Goal: Information Seeking & Learning: Check status

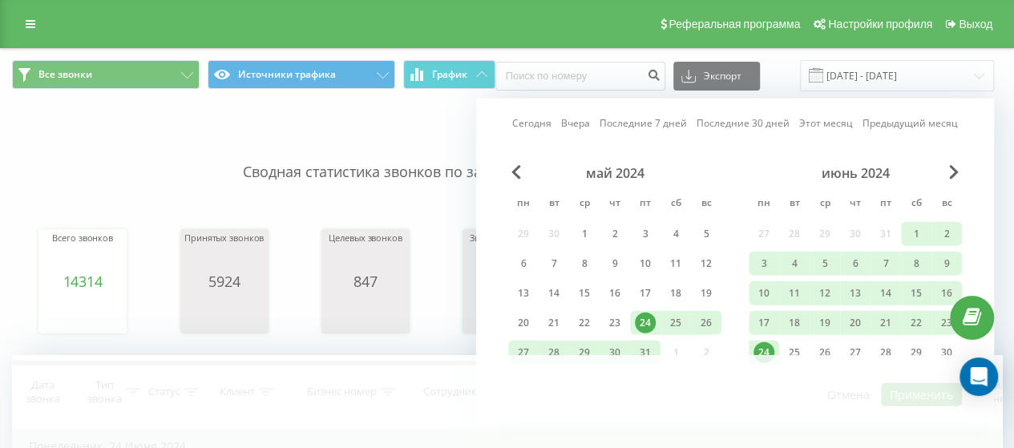
click at [582, 125] on link "Вчера" at bounding box center [575, 122] width 29 height 15
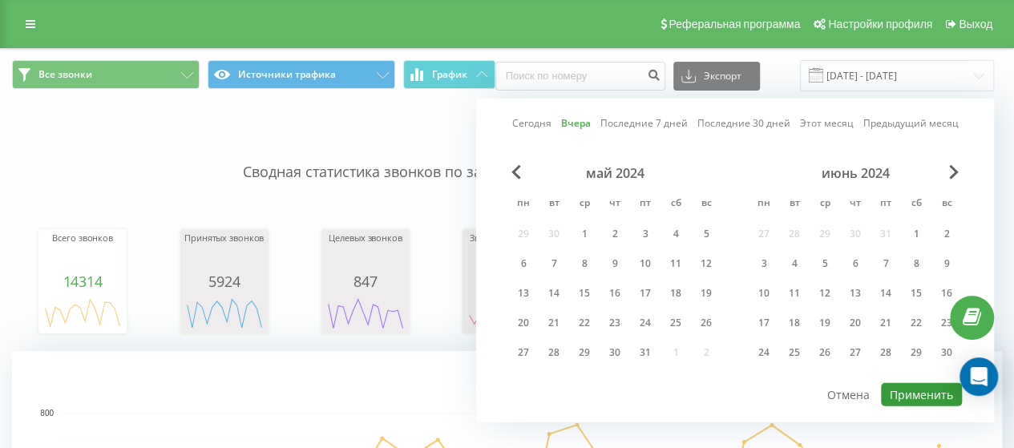
click at [928, 398] on button "Применить" at bounding box center [921, 394] width 81 height 23
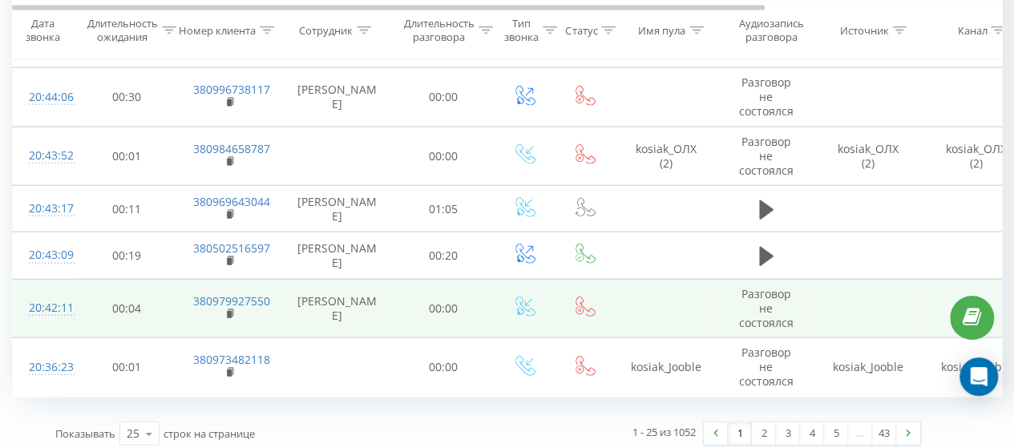
scroll to position [1715, 0]
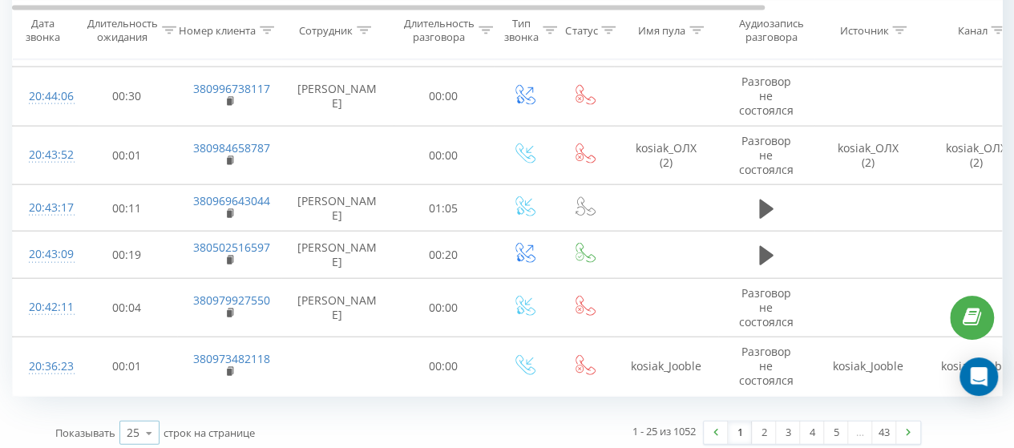
drag, startPoint x: 147, startPoint y: 432, endPoint x: 131, endPoint y: 424, distance: 17.2
click at [146, 432] on icon at bounding box center [149, 433] width 24 height 31
click at [123, 404] on div "100" at bounding box center [139, 409] width 38 height 23
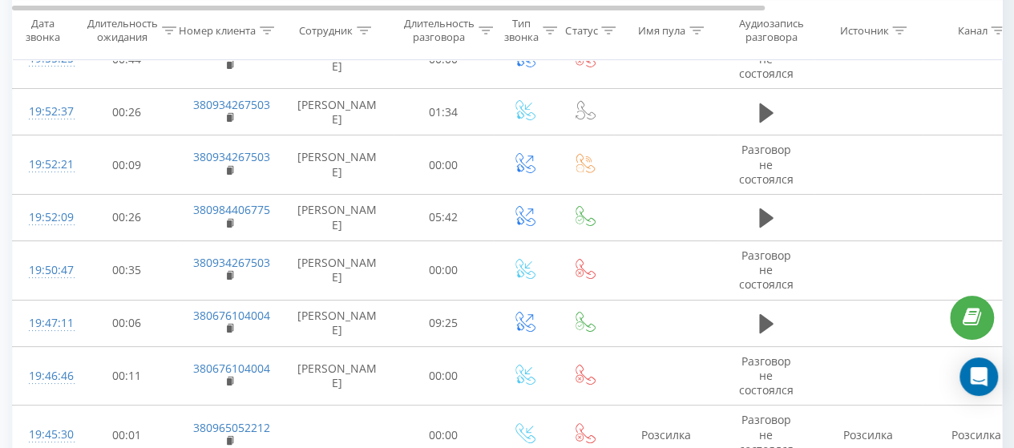
scroll to position [3238, 0]
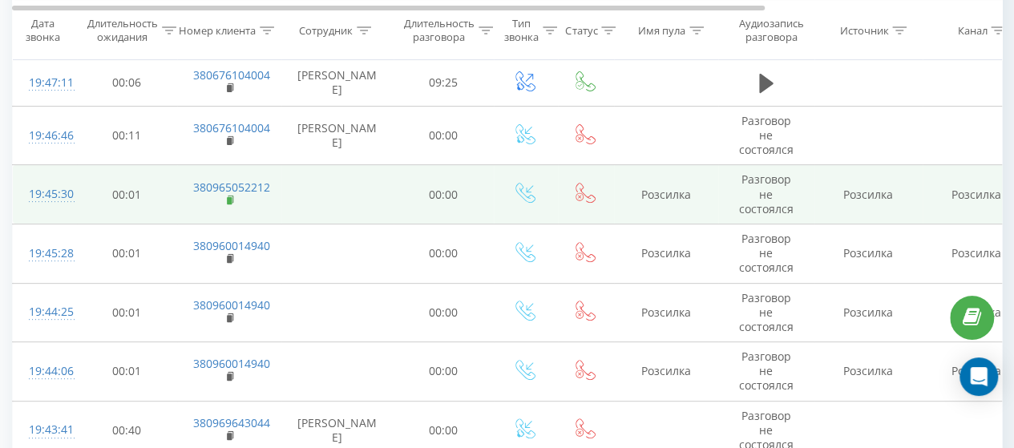
click at [228, 197] on rect at bounding box center [229, 200] width 5 height 7
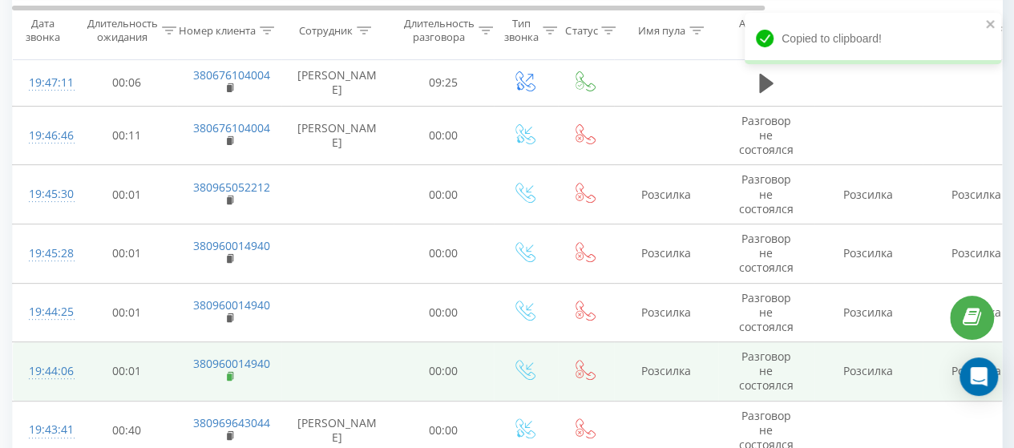
click at [231, 374] on rect at bounding box center [229, 377] width 5 height 7
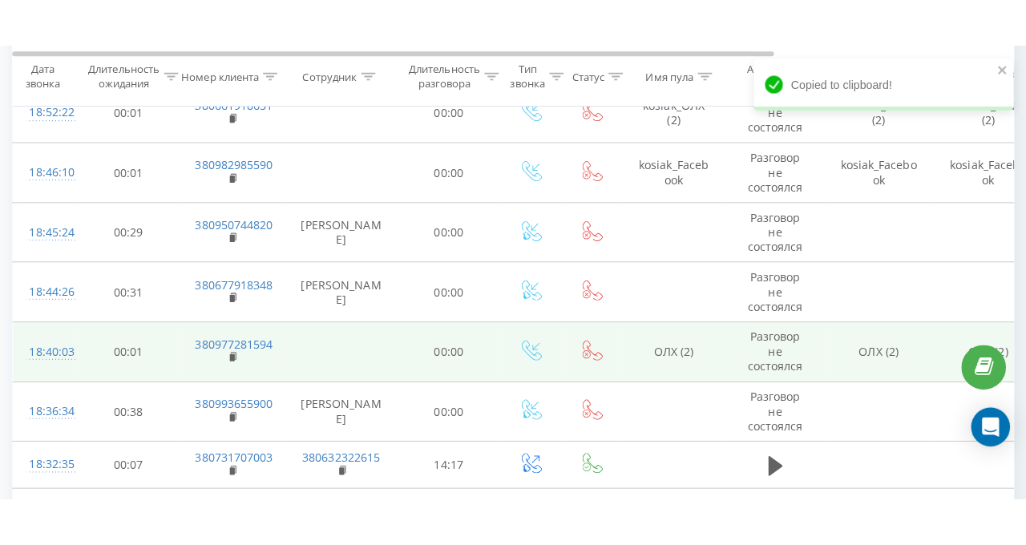
scroll to position [4521, 0]
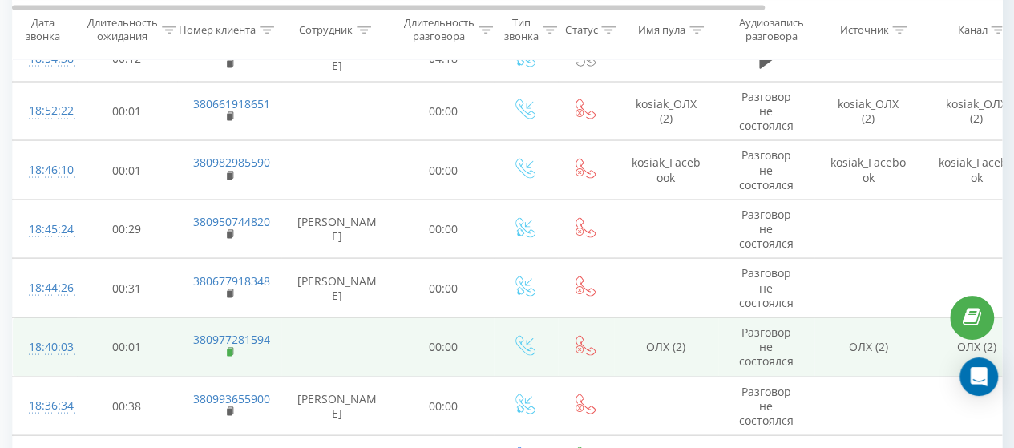
click at [228, 349] on rect at bounding box center [229, 352] width 5 height 7
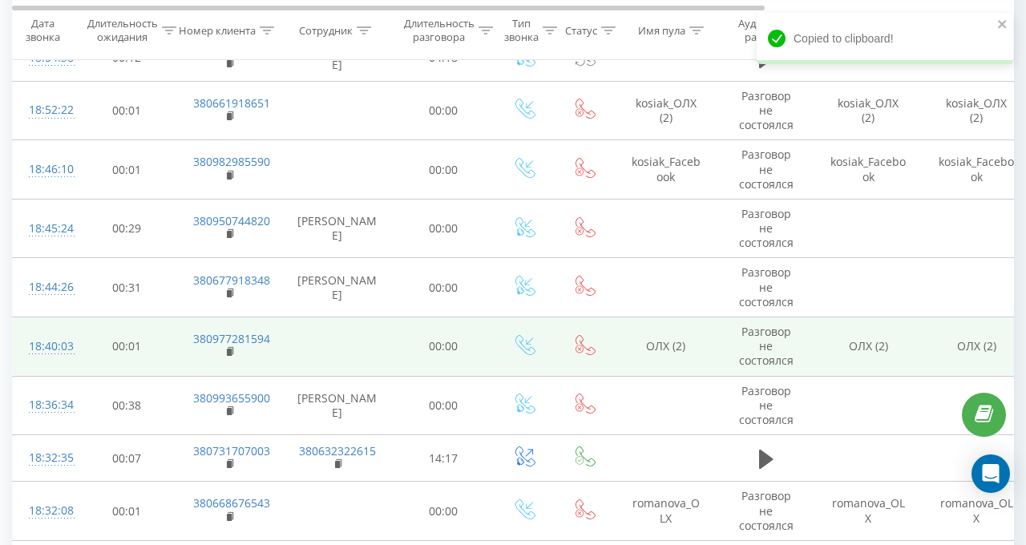
scroll to position [4601, 0]
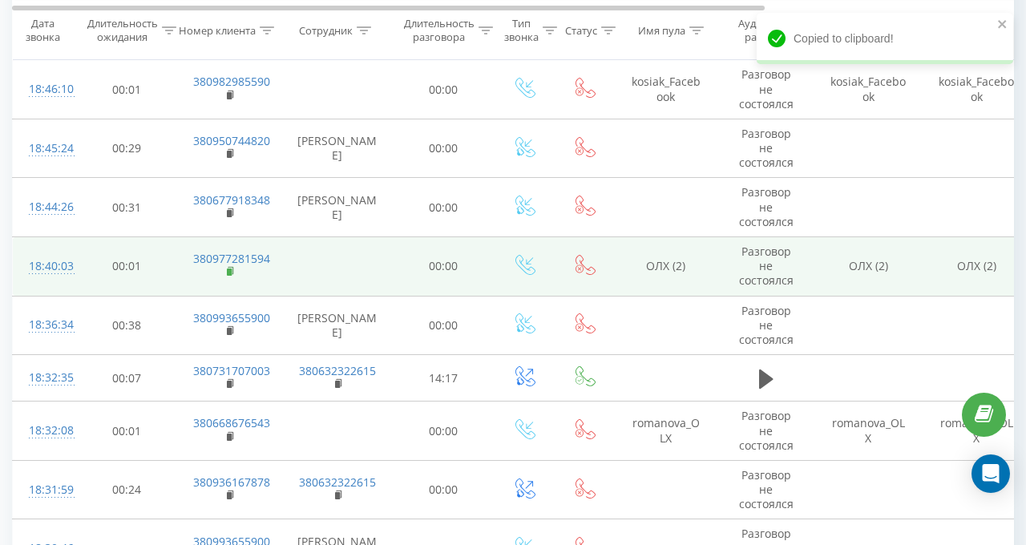
click at [228, 269] on rect at bounding box center [229, 272] width 5 height 7
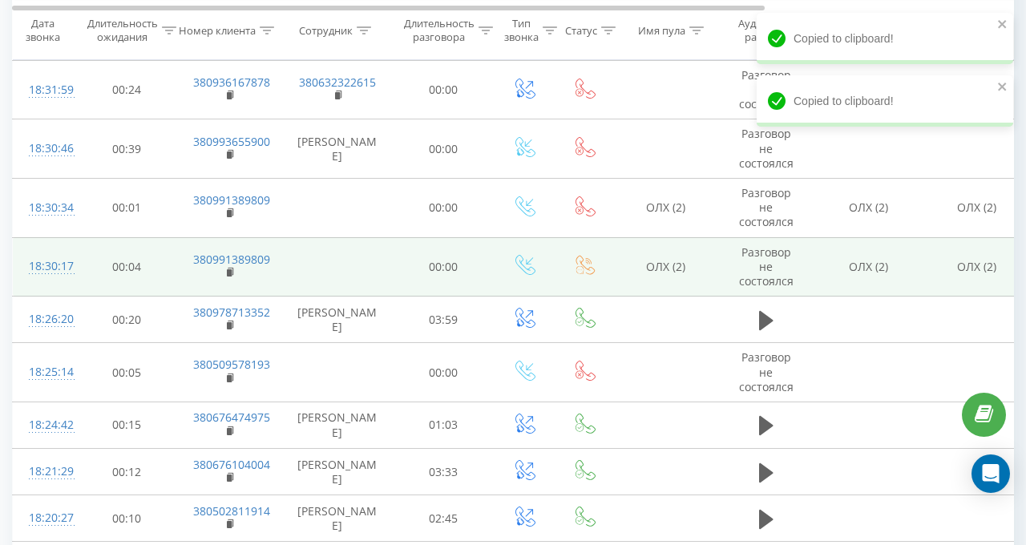
scroll to position [5002, 0]
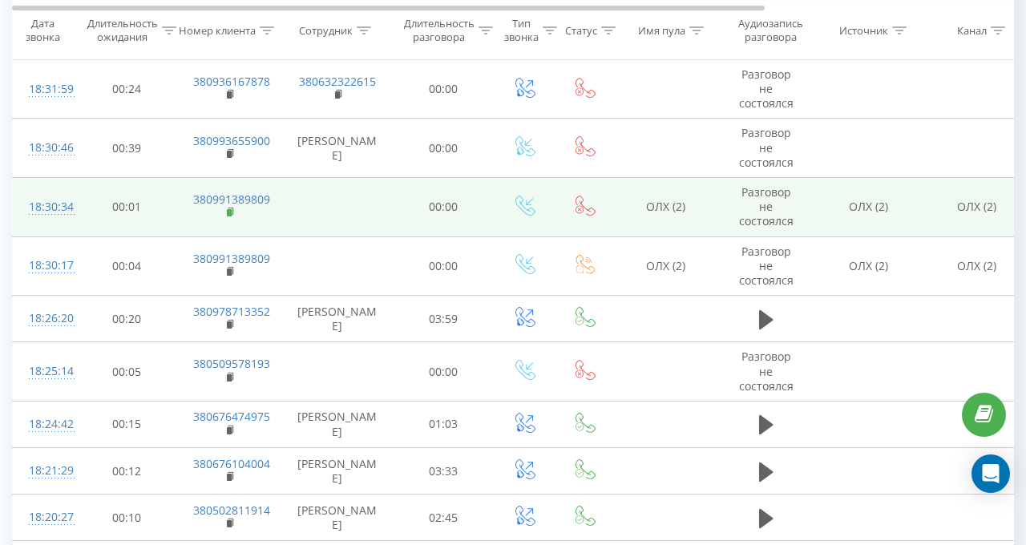
click at [229, 209] on rect at bounding box center [229, 212] width 5 height 7
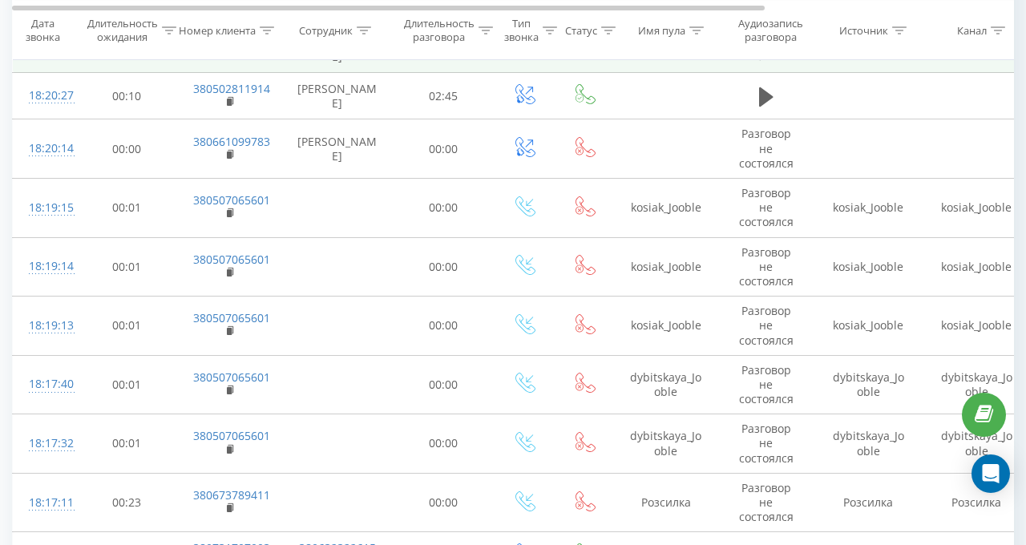
scroll to position [5563, 0]
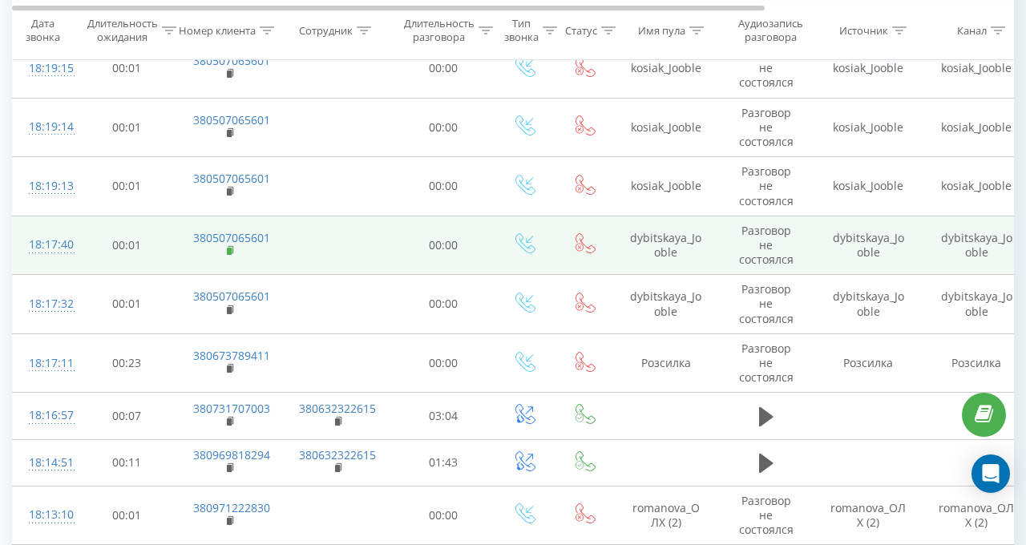
click at [231, 248] on rect at bounding box center [229, 251] width 5 height 7
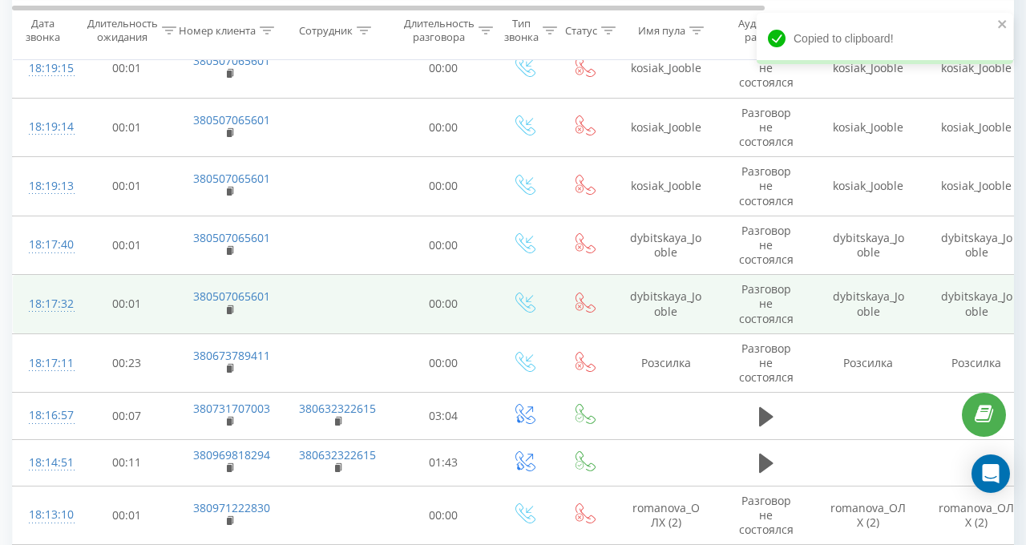
scroll to position [5643, 0]
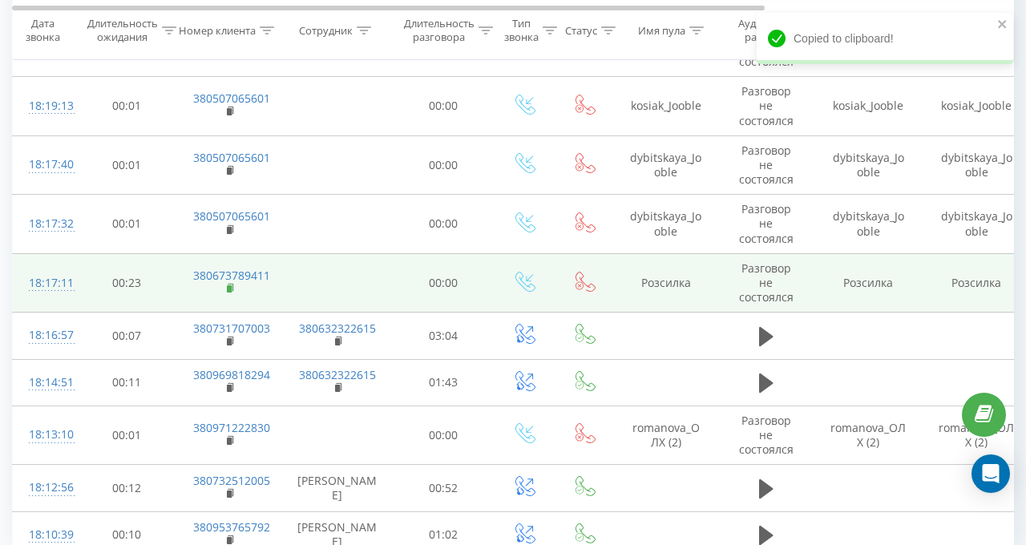
click at [228, 285] on rect at bounding box center [229, 288] width 5 height 7
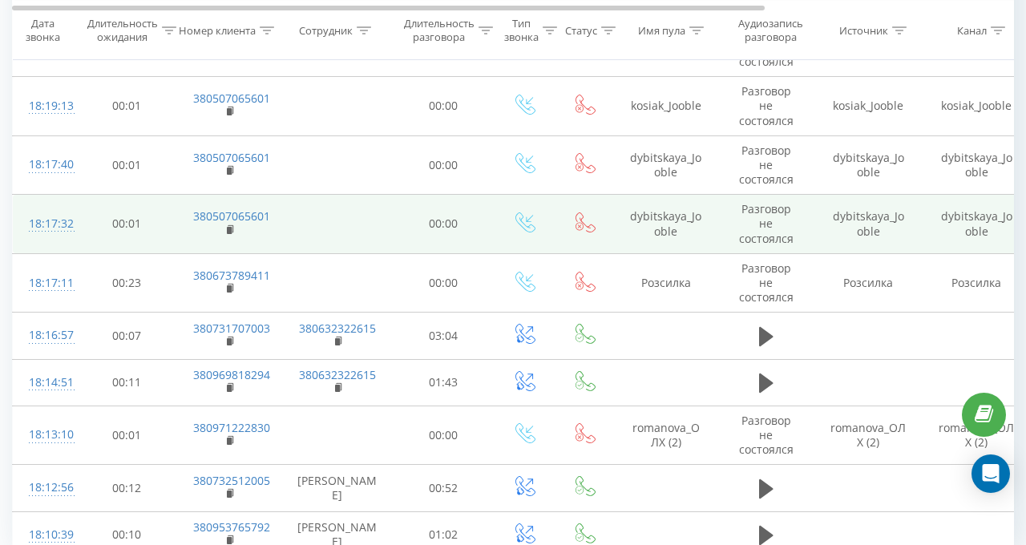
scroll to position [5787, 0]
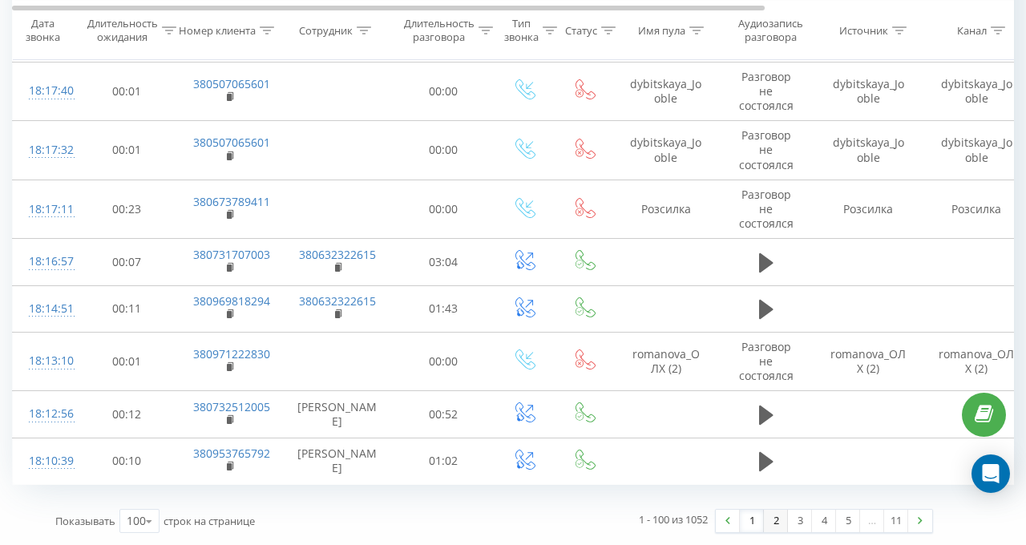
click at [765, 447] on link "2" at bounding box center [776, 521] width 24 height 22
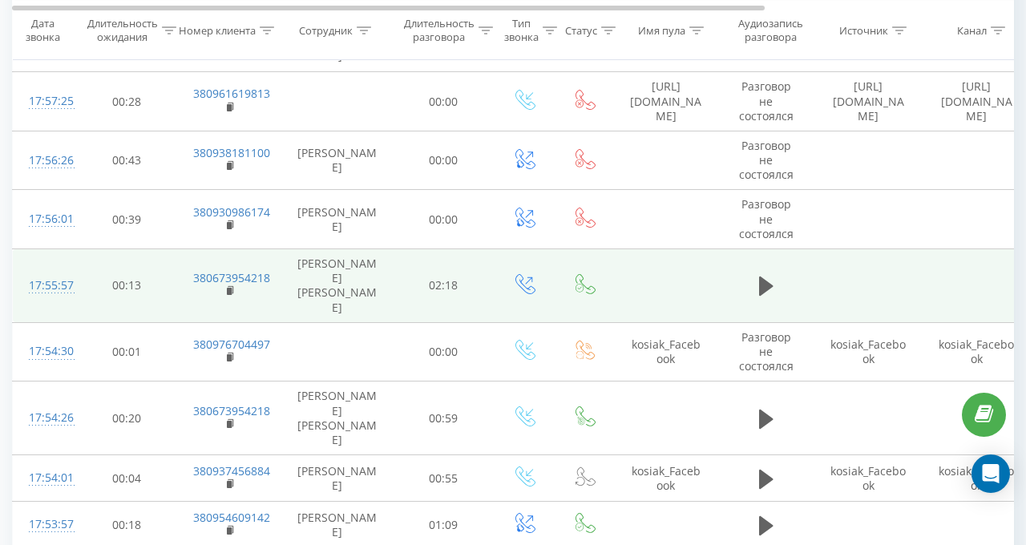
scroll to position [1292, 0]
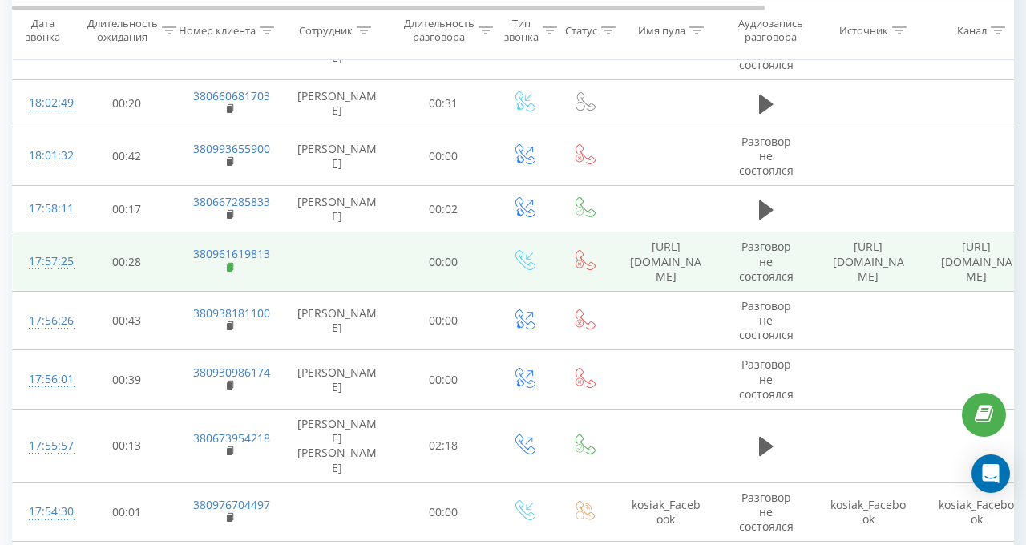
click at [229, 265] on rect at bounding box center [229, 268] width 5 height 7
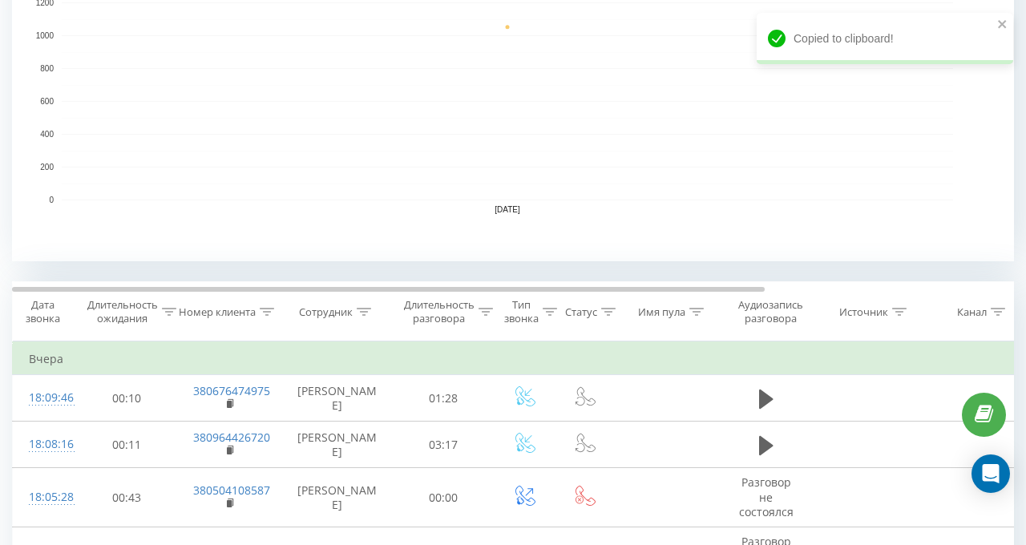
scroll to position [0, 0]
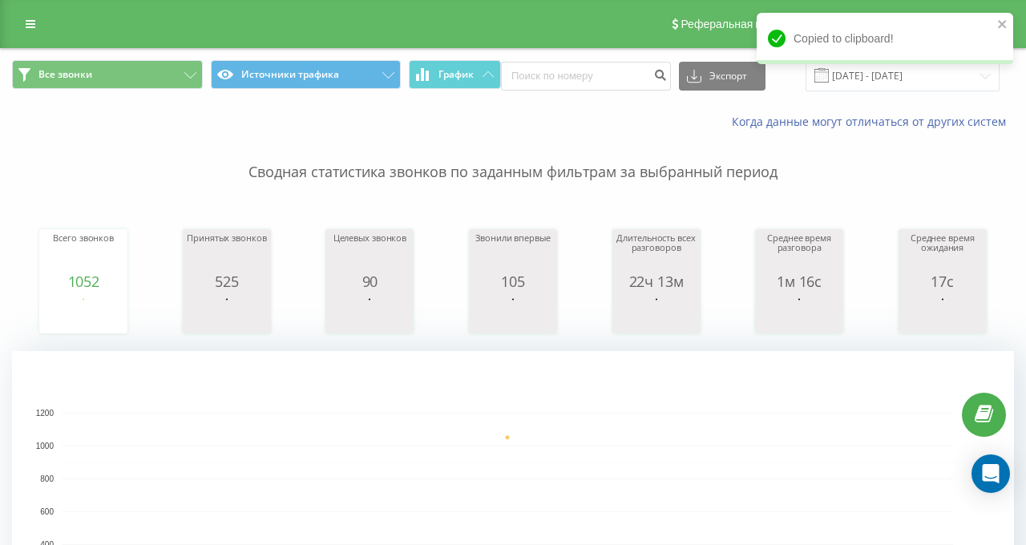
click at [850, 73] on div "Copied to clipboard!" at bounding box center [885, 44] width 256 height 63
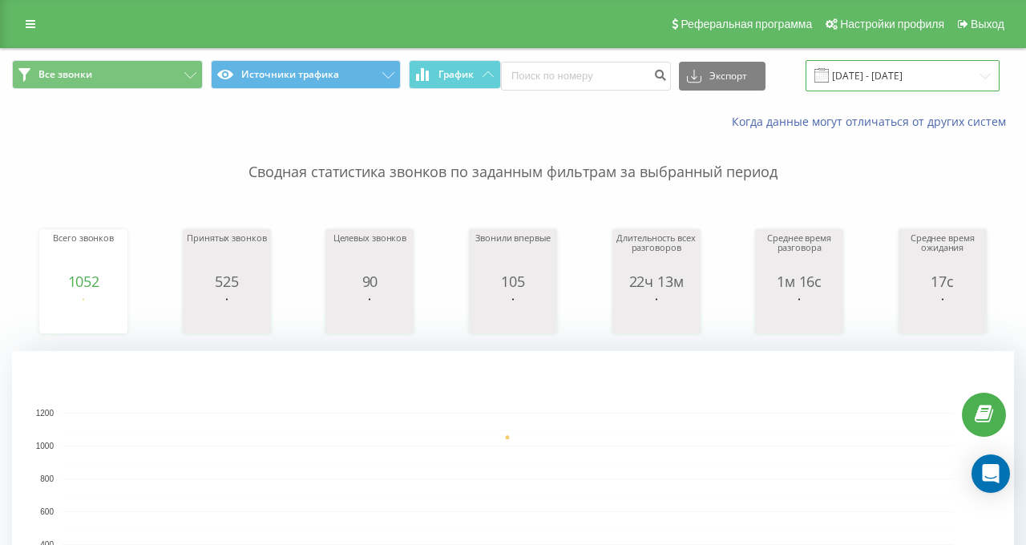
click at [846, 79] on input "[DATE] - [DATE]" at bounding box center [903, 75] width 194 height 31
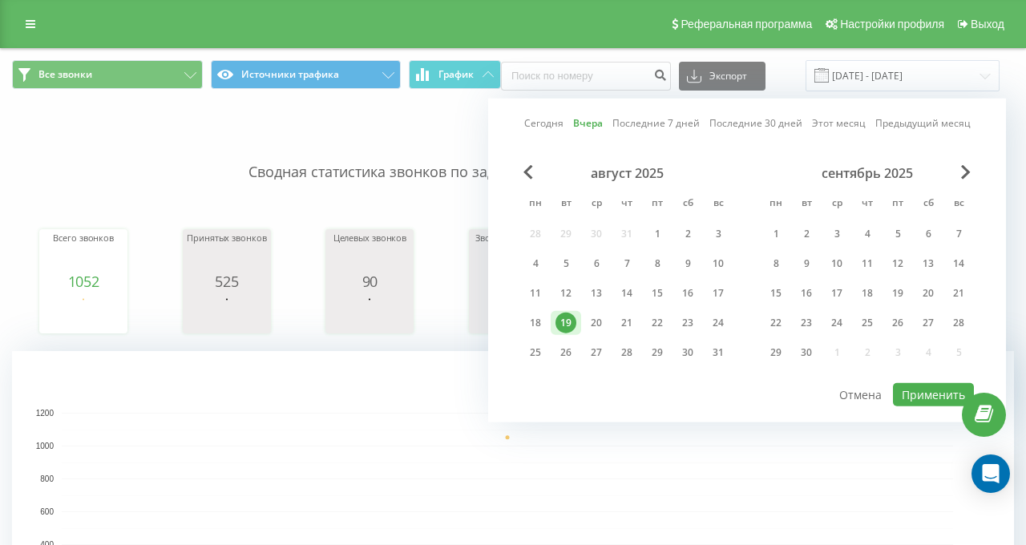
click at [524, 115] on link "Сегодня" at bounding box center [543, 122] width 39 height 15
click at [907, 400] on button "Применить" at bounding box center [933, 394] width 81 height 23
type input "[DATE] - [DATE]"
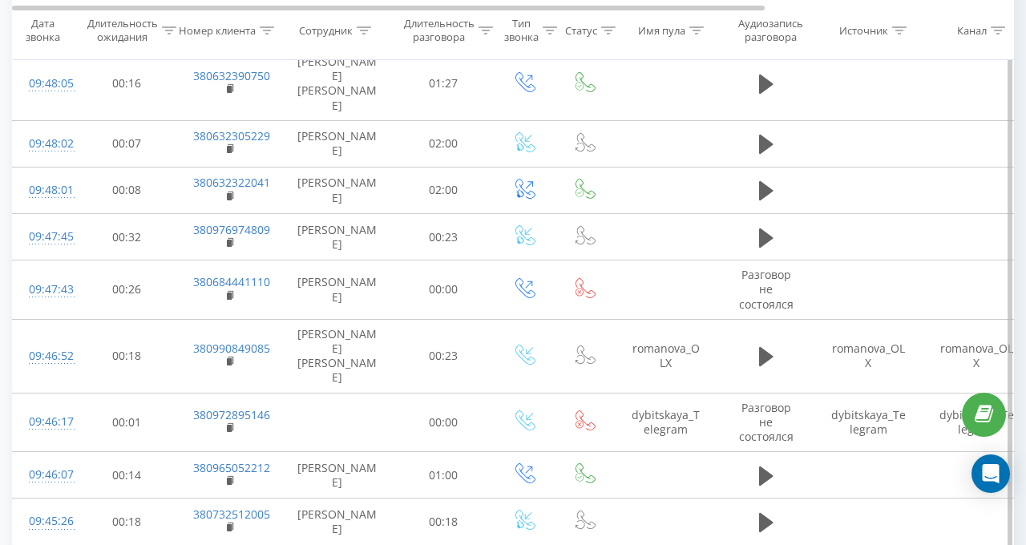
scroll to position [1122, 0]
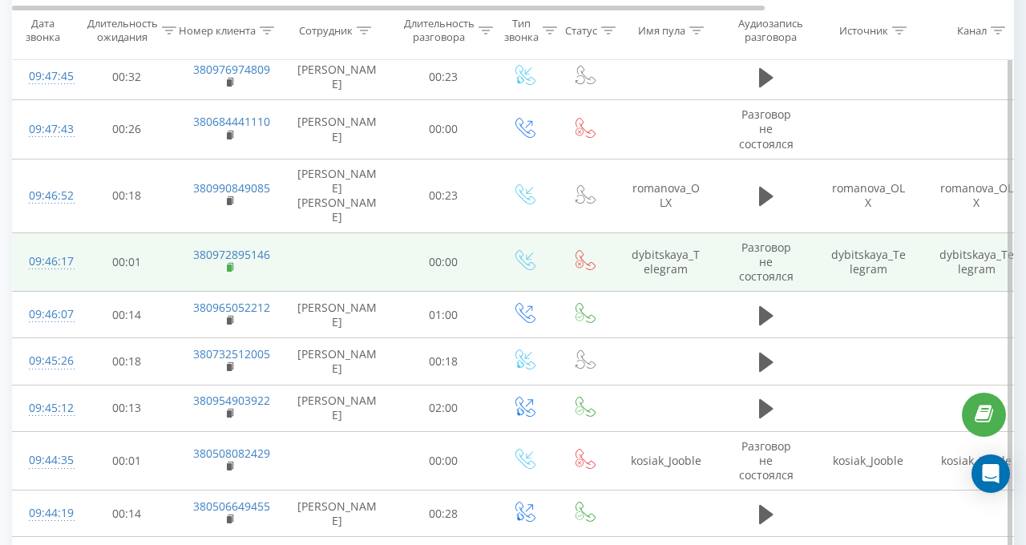
click at [231, 265] on rect at bounding box center [229, 268] width 5 height 7
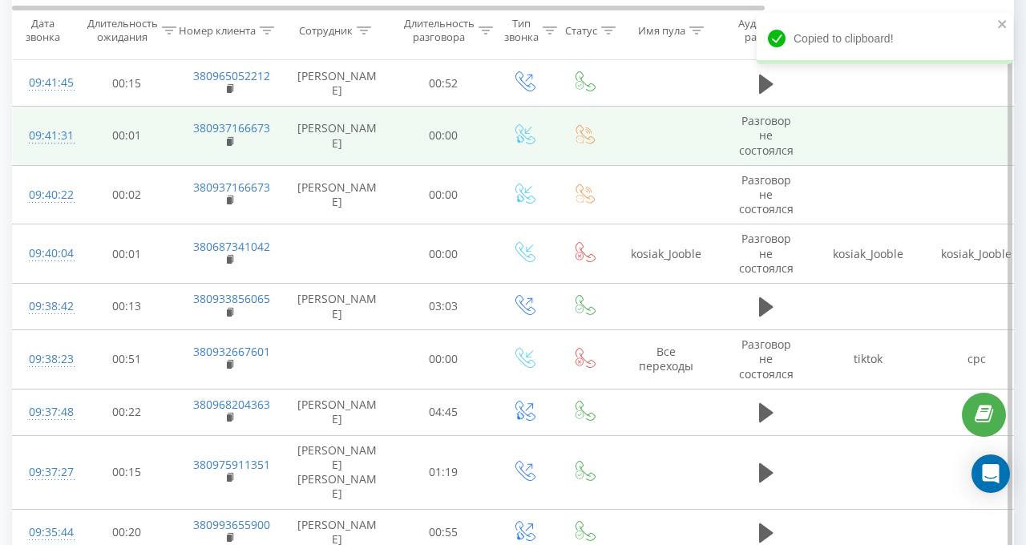
scroll to position [2084, 0]
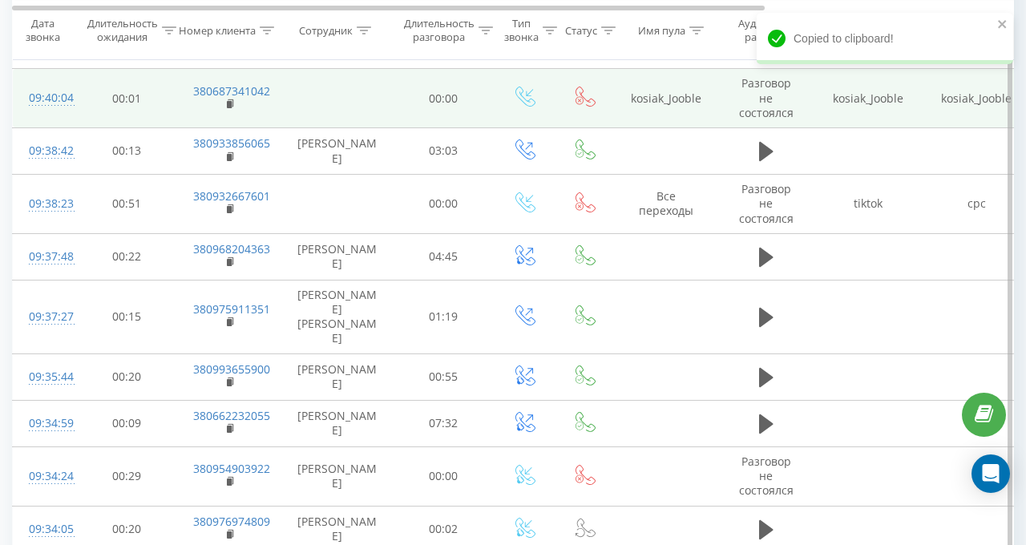
drag, startPoint x: 230, startPoint y: 147, endPoint x: 239, endPoint y: 65, distance: 82.2
click at [229, 206] on rect at bounding box center [229, 209] width 5 height 7
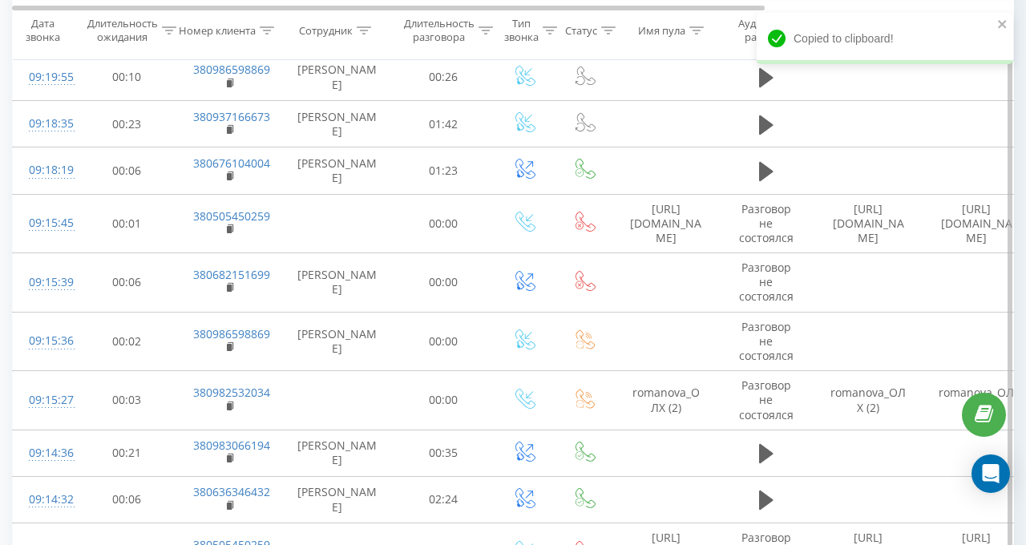
scroll to position [3527, 0]
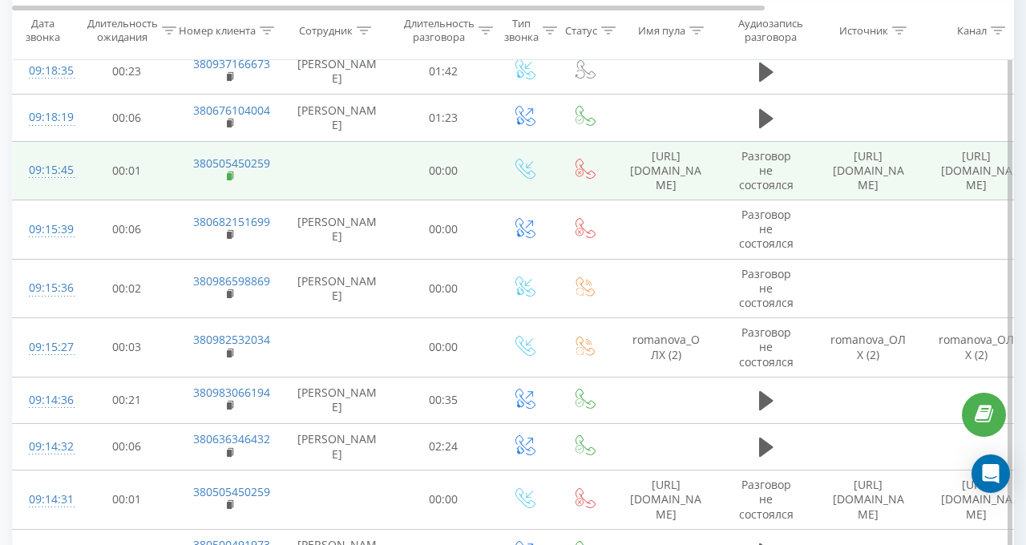
click at [228, 173] on rect at bounding box center [229, 176] width 5 height 7
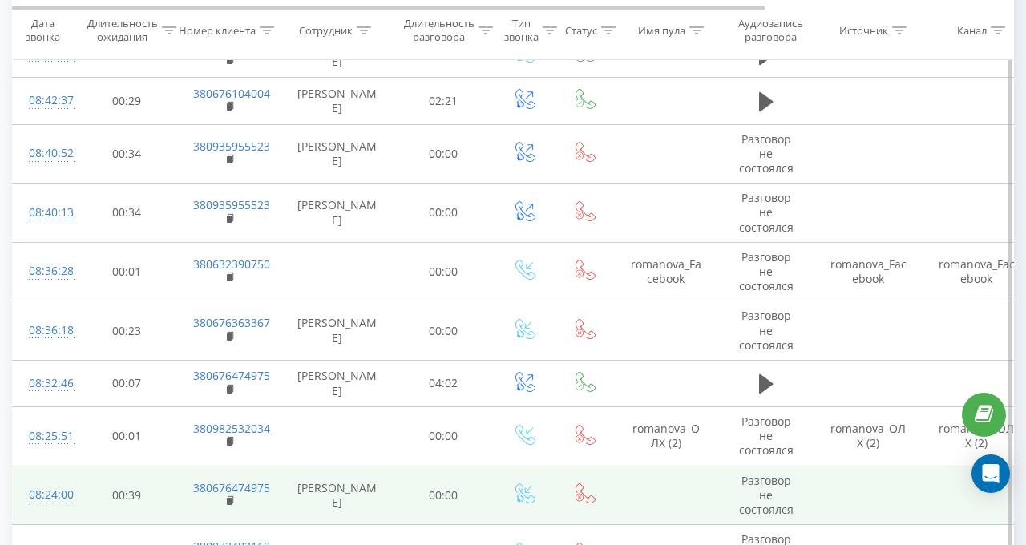
scroll to position [5712, 0]
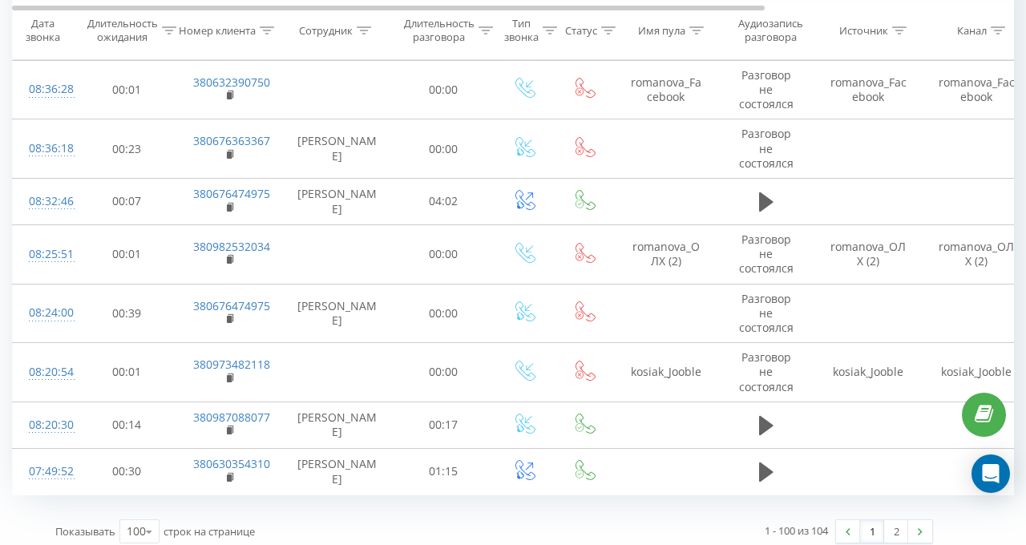
click at [360, 30] on icon at bounding box center [364, 30] width 14 height 8
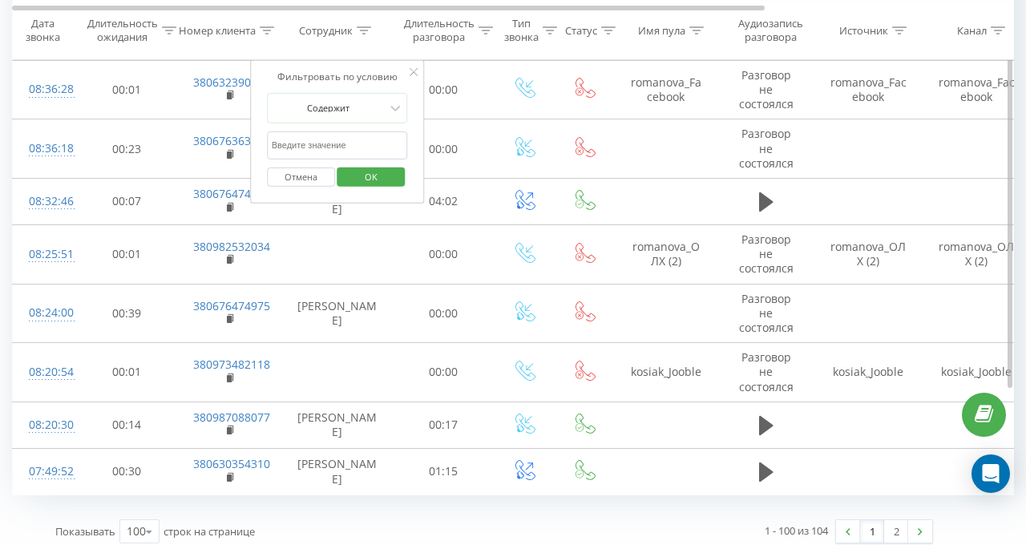
click at [348, 142] on input "text" at bounding box center [337, 145] width 141 height 28
click at [389, 180] on span "OK" at bounding box center [371, 176] width 45 height 25
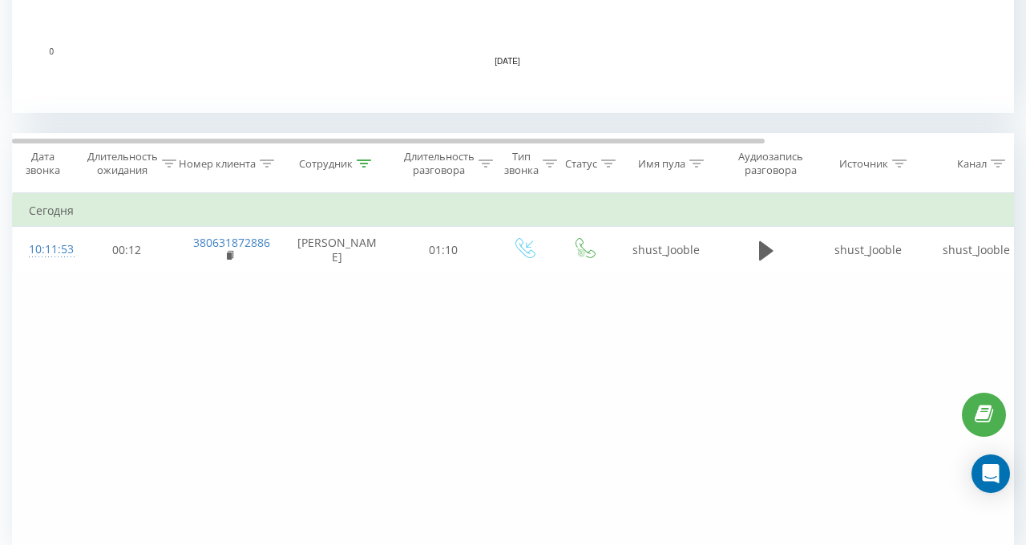
scroll to position [483, 0]
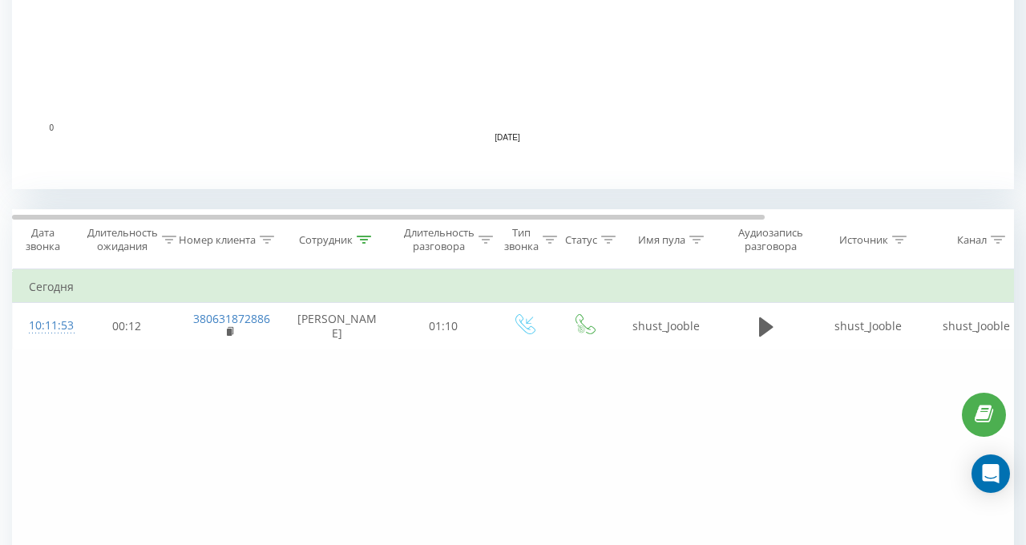
click at [361, 233] on div at bounding box center [364, 240] width 14 height 14
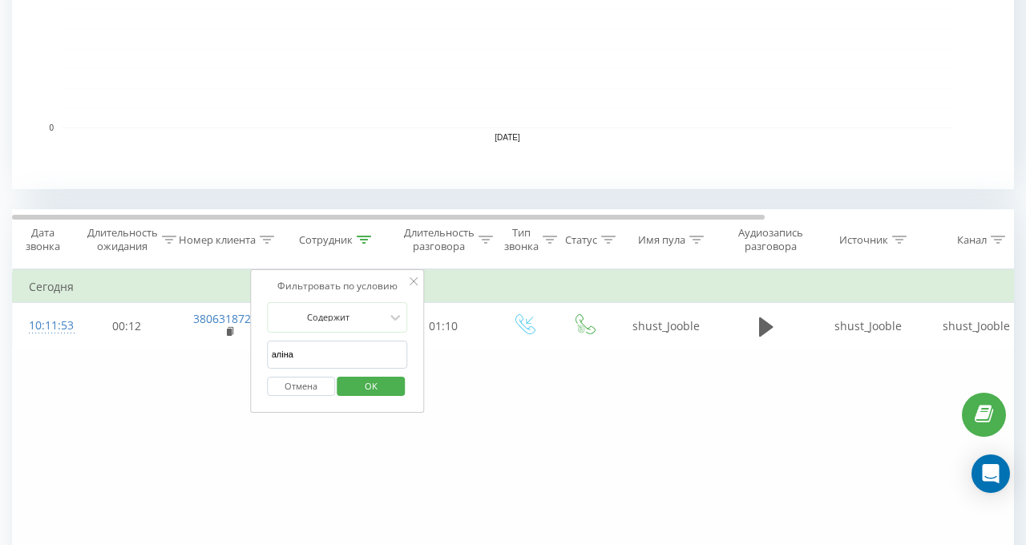
drag, startPoint x: 345, startPoint y: 356, endPoint x: 255, endPoint y: 354, distance: 89.8
click at [255, 354] on div "Фильтровать по условию Содержит аліна Отмена OK" at bounding box center [337, 341] width 175 height 144
type input "валерія"
click at [377, 389] on span "OK" at bounding box center [371, 386] width 45 height 25
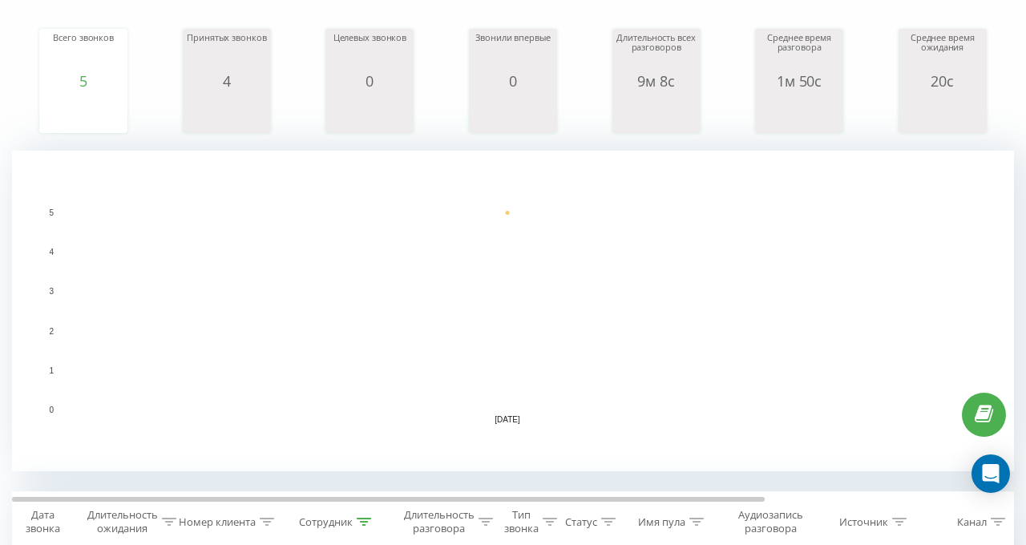
scroll to position [481, 0]
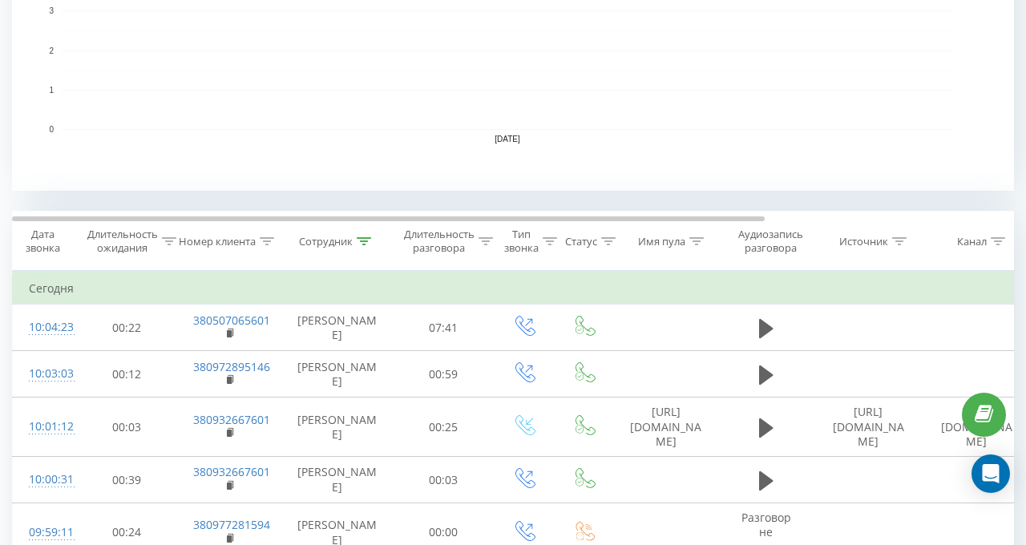
click at [363, 241] on icon at bounding box center [364, 241] width 14 height 8
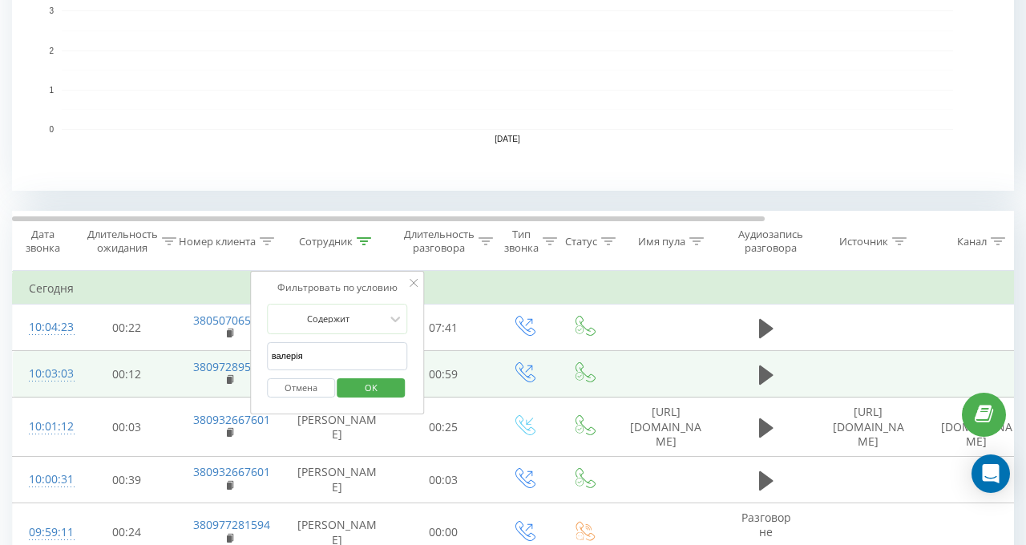
drag, startPoint x: 314, startPoint y: 358, endPoint x: 219, endPoint y: 357, distance: 95.4
click at [219, 357] on table "Фильтровать по условию Равно Отмена OK Фильтровать по условию Содержит Отмена O…" at bounding box center [662, 417] width 1300 height 292
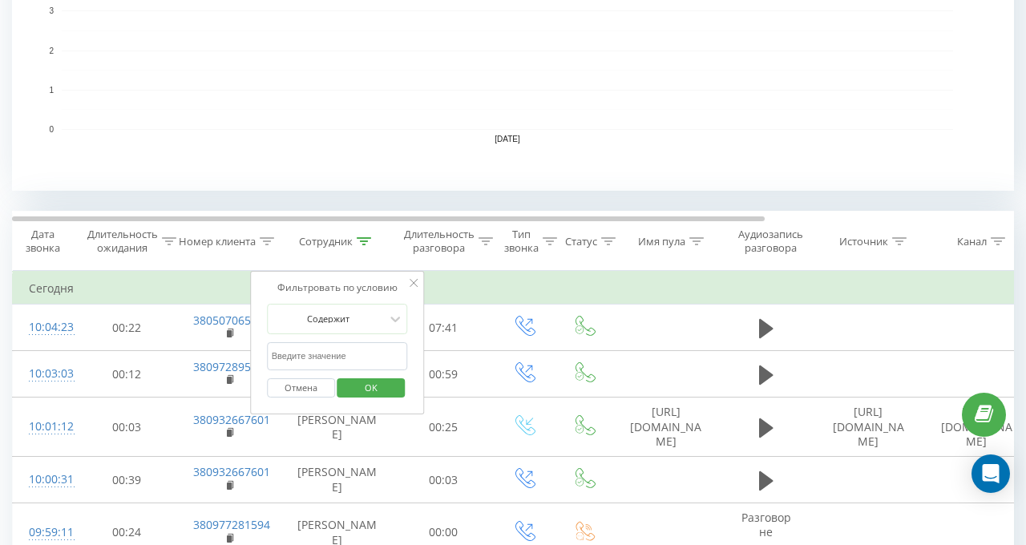
click at [389, 390] on span "OK" at bounding box center [371, 387] width 45 height 25
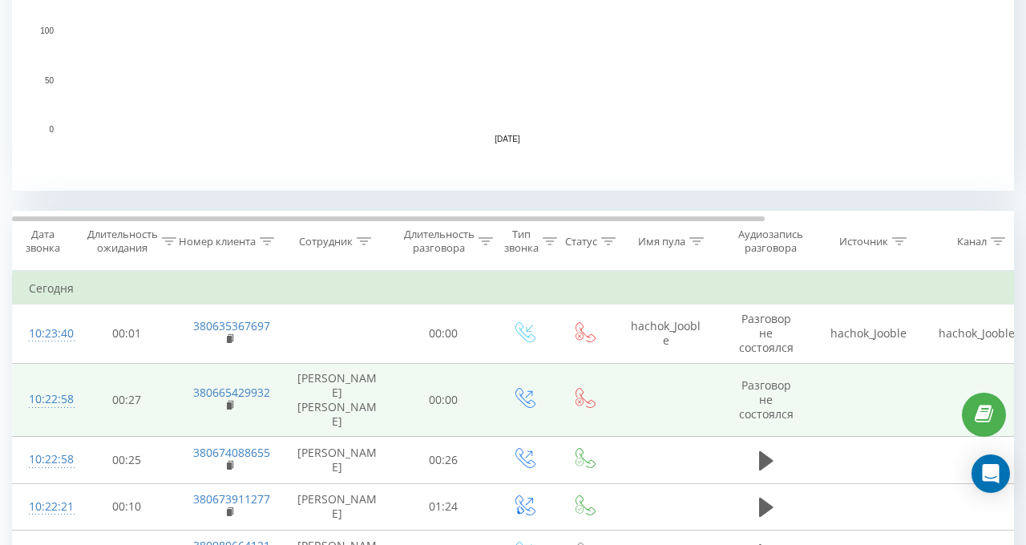
scroll to position [705, 0]
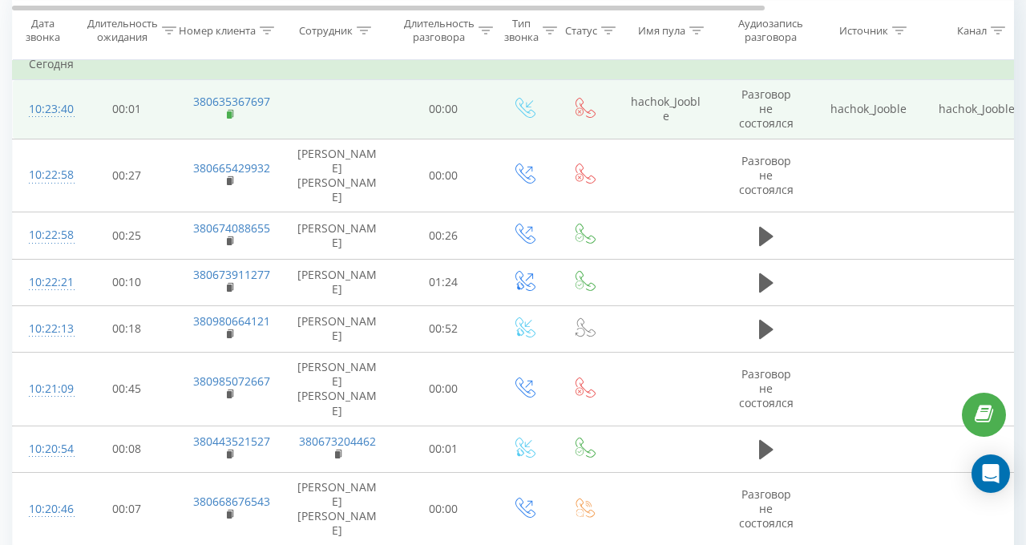
click at [231, 111] on rect at bounding box center [229, 114] width 5 height 7
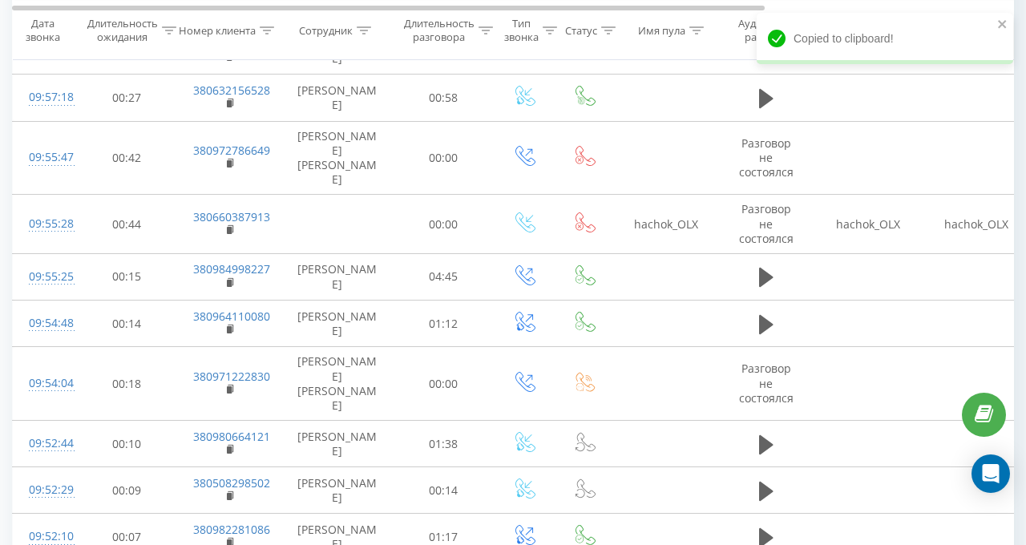
scroll to position [2549, 0]
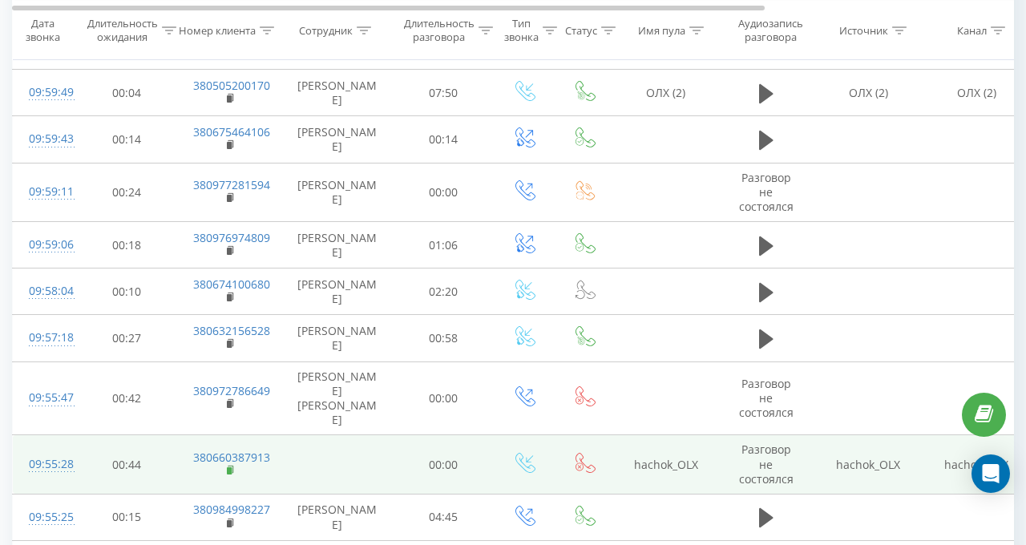
click at [228, 447] on rect at bounding box center [229, 470] width 5 height 7
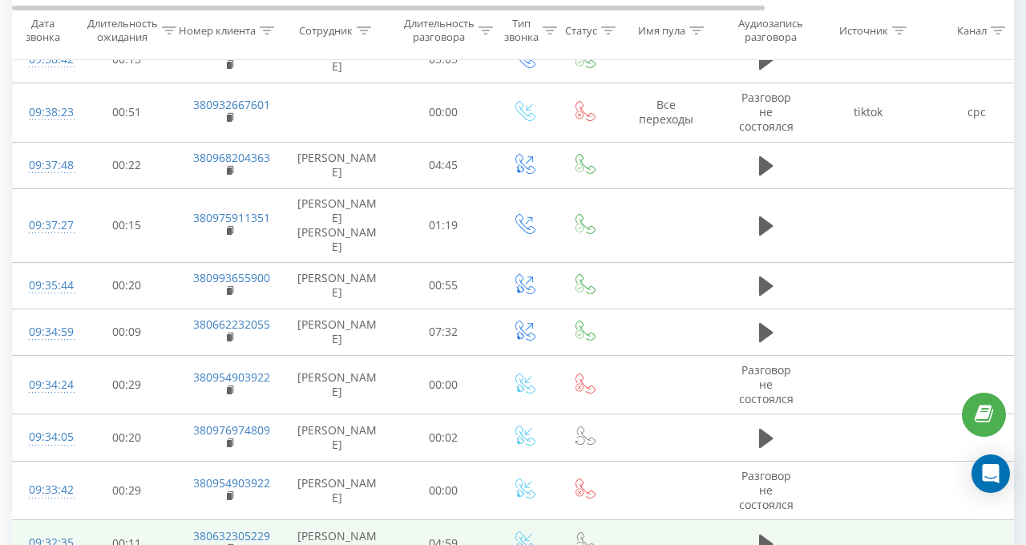
scroll to position [5354, 0]
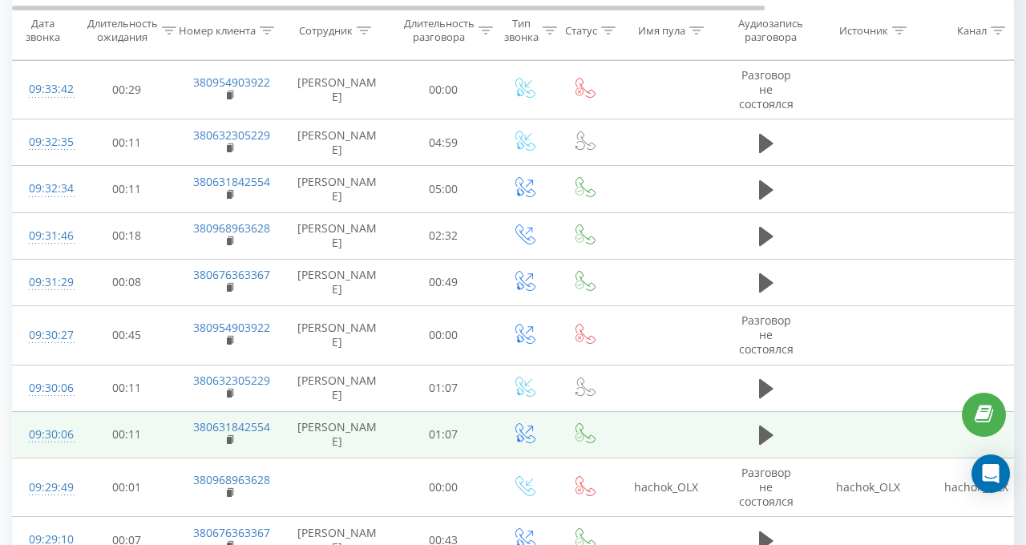
drag, startPoint x: 229, startPoint y: 176, endPoint x: 268, endPoint y: 119, distance: 68.7
click at [229, 447] on rect at bounding box center [229, 493] width 5 height 7
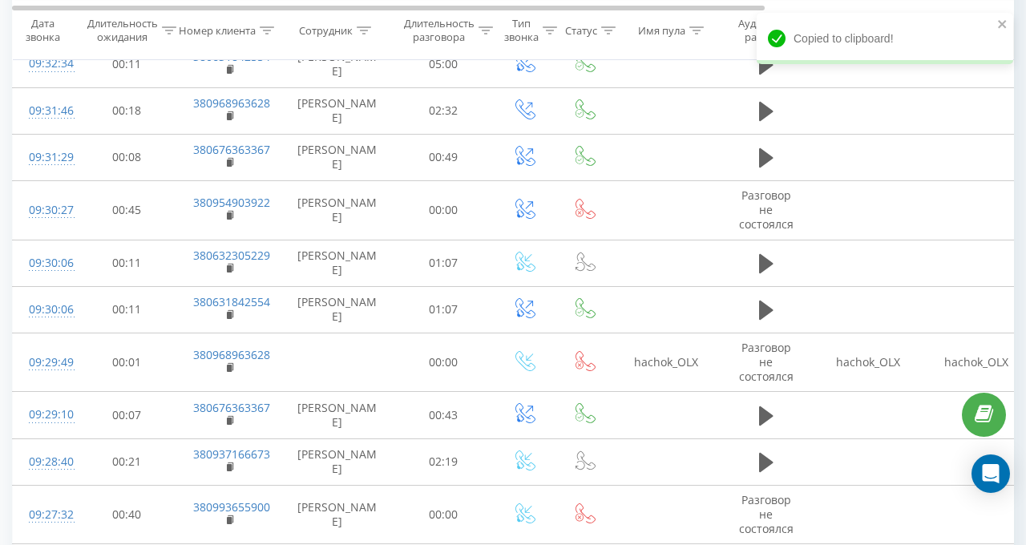
scroll to position [5515, 0]
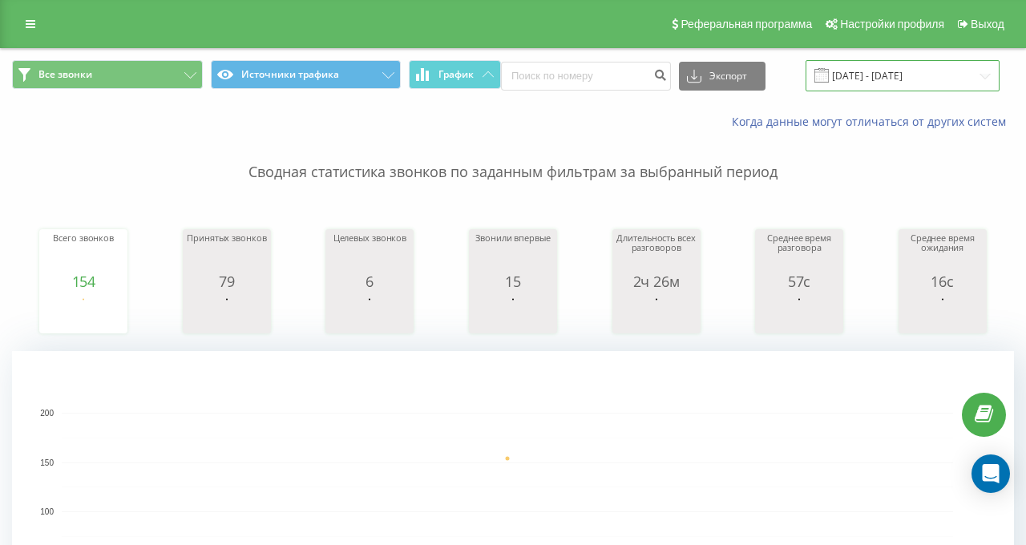
click at [870, 65] on input "[DATE] - [DATE]" at bounding box center [903, 75] width 194 height 31
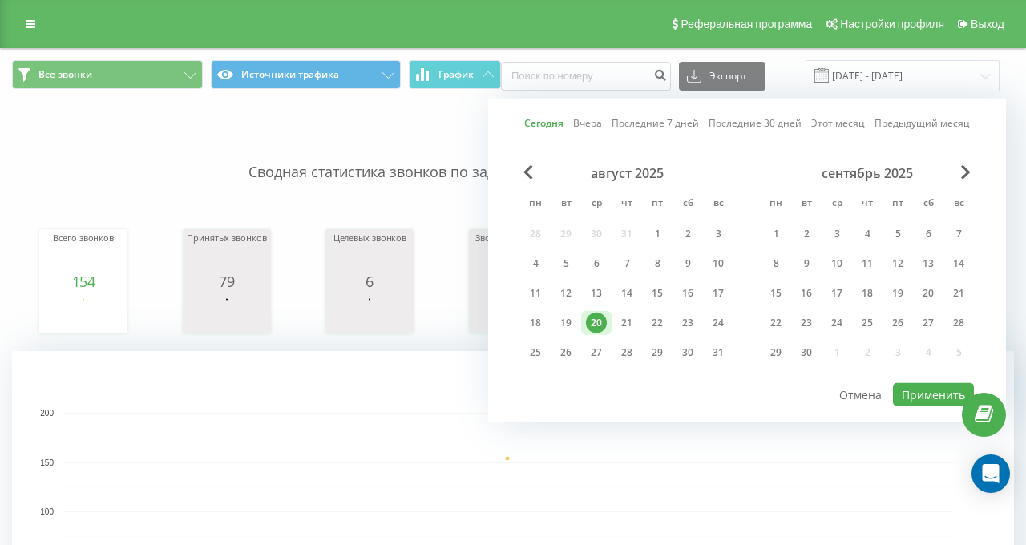
click at [576, 123] on link "Вчера" at bounding box center [587, 122] width 29 height 15
click at [904, 395] on button "Применить" at bounding box center [933, 394] width 81 height 23
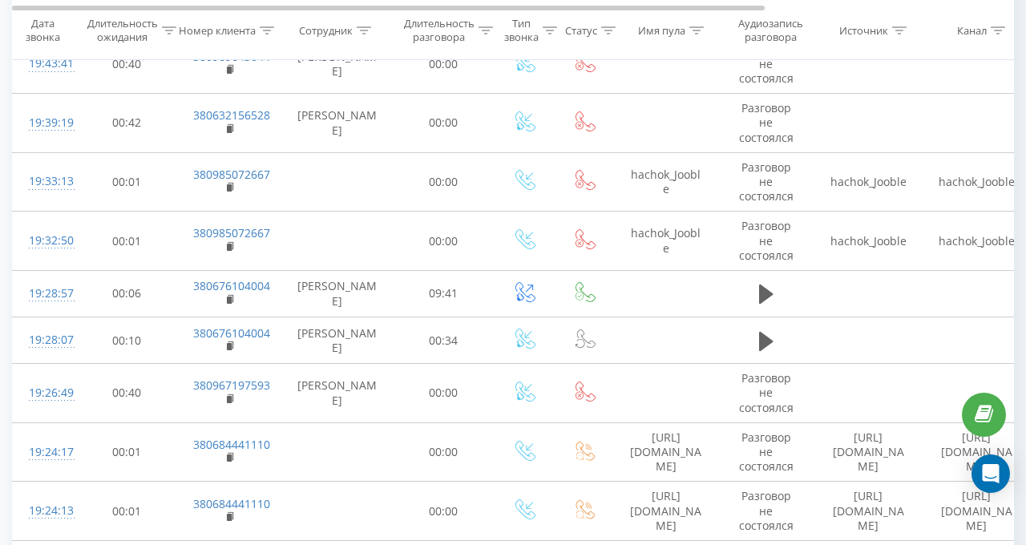
scroll to position [3607, 0]
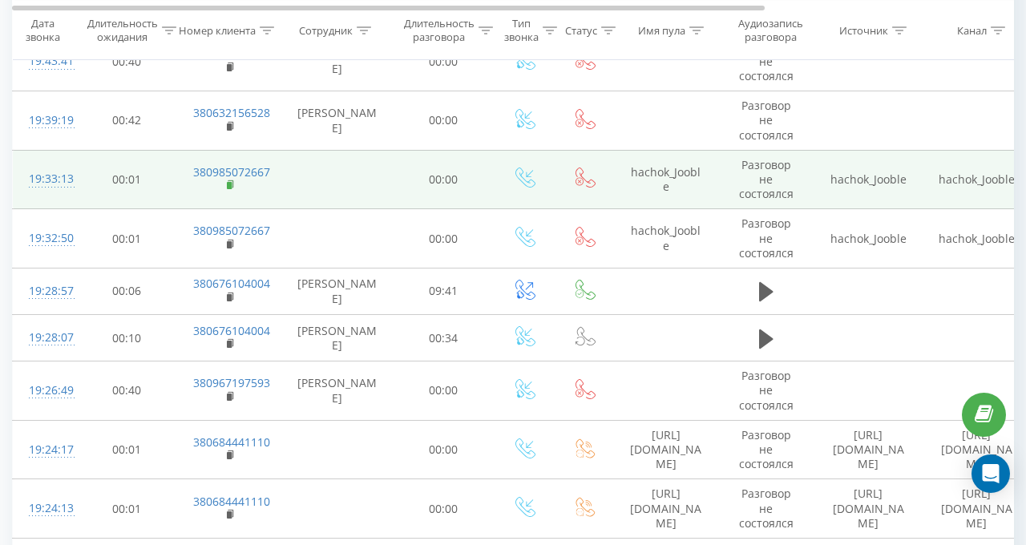
click at [227, 182] on rect at bounding box center [229, 185] width 5 height 7
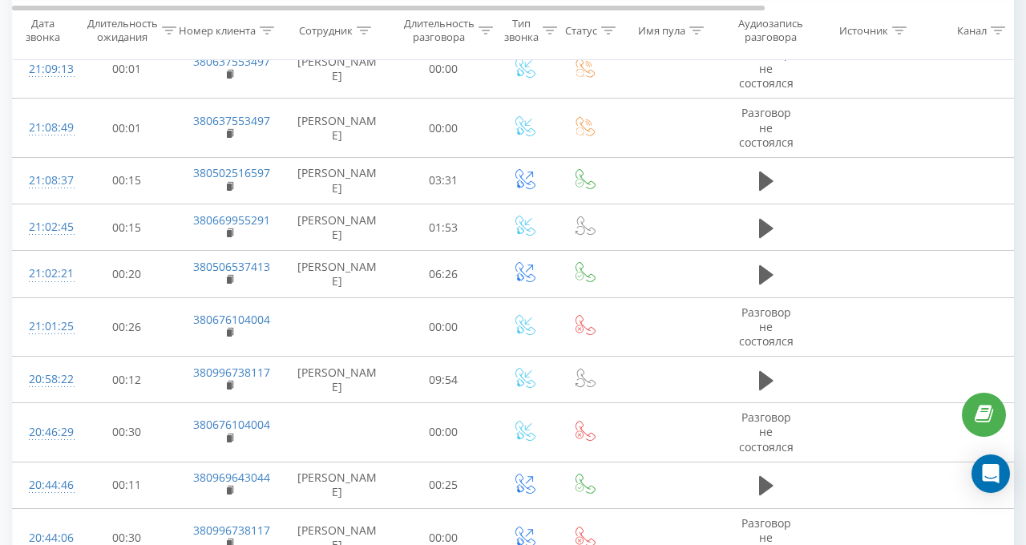
scroll to position [0, 0]
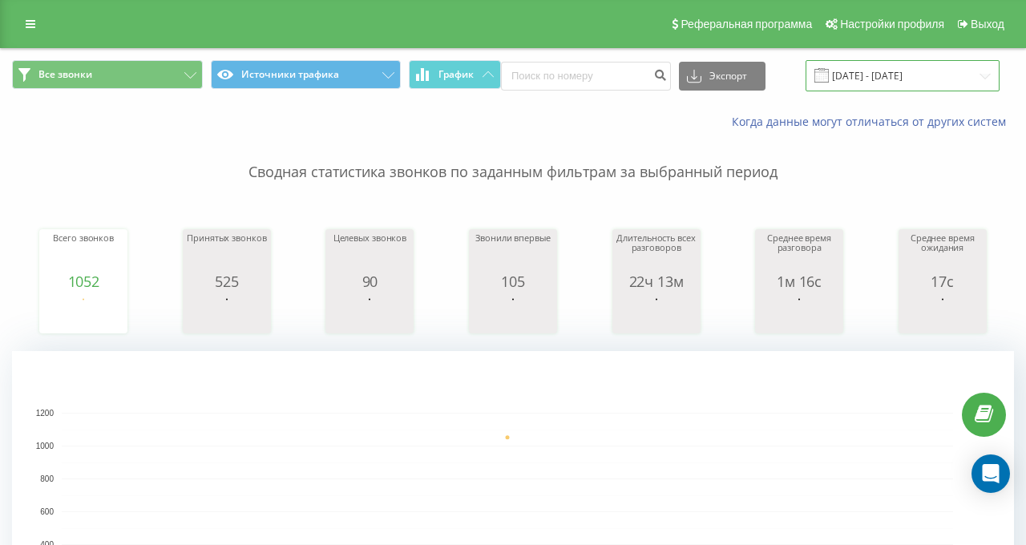
click at [847, 78] on input "[DATE] - [DATE]" at bounding box center [903, 75] width 194 height 31
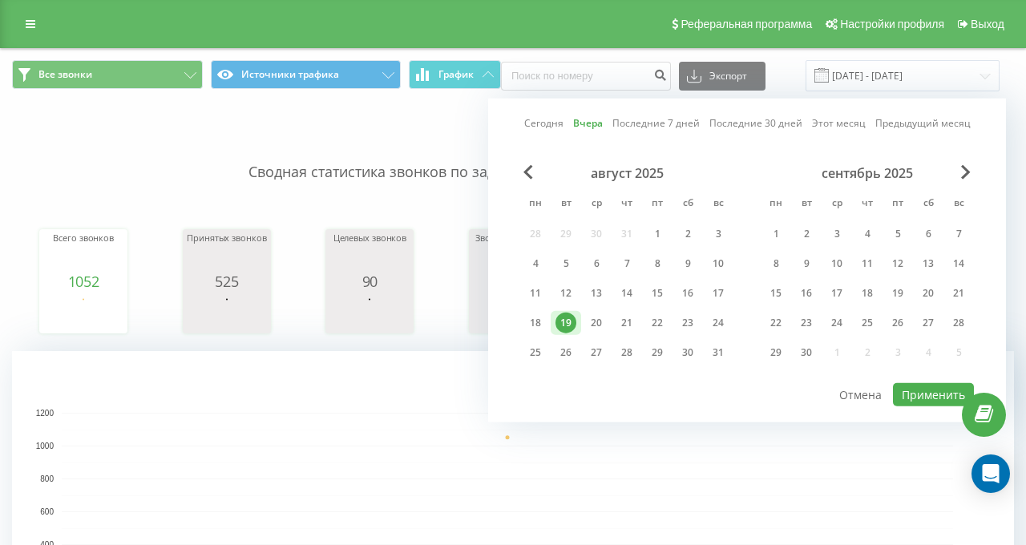
click at [525, 121] on link "Сегодня" at bounding box center [543, 122] width 39 height 15
click at [901, 394] on button "Применить" at bounding box center [933, 394] width 81 height 23
type input "[DATE] - [DATE]"
